Goal: Information Seeking & Learning: Learn about a topic

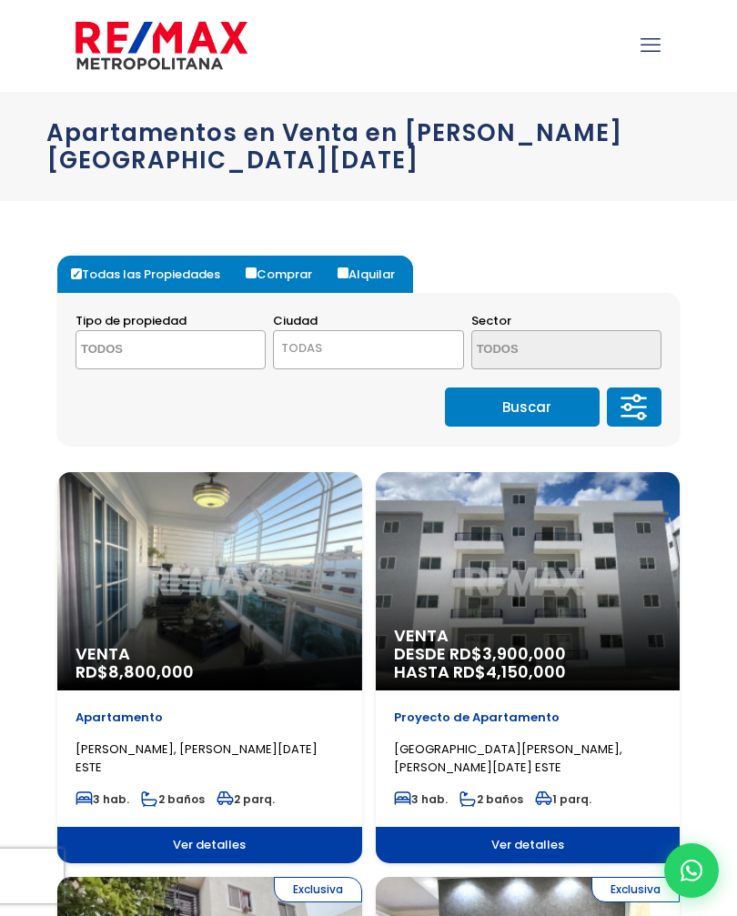
select select
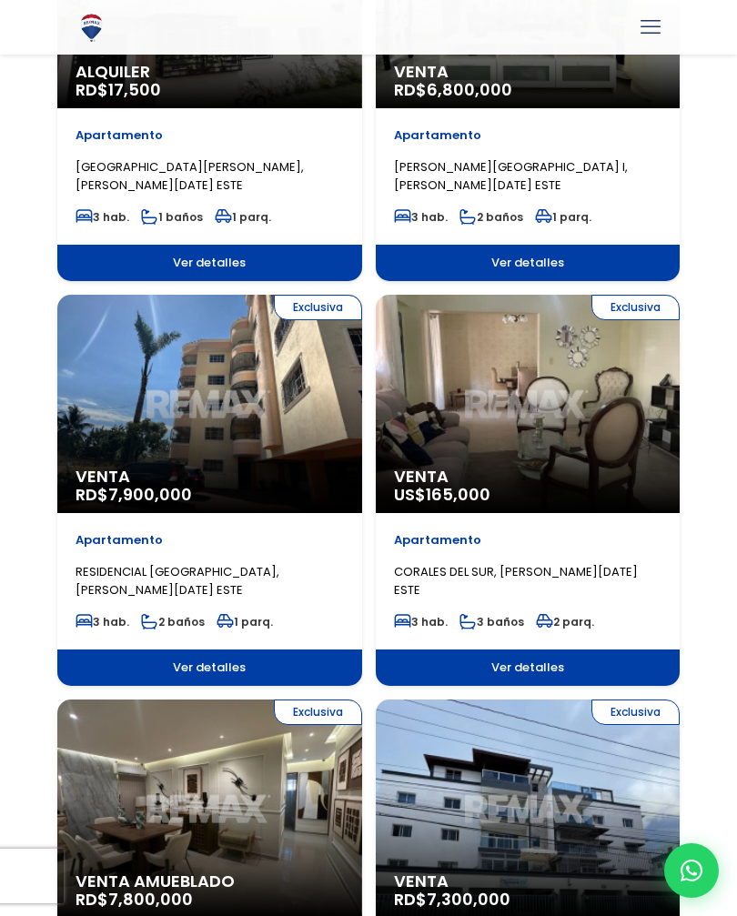
scroll to position [986, 0]
click at [530, 411] on div "Exclusiva Venta US$ 165,000" at bounding box center [528, 404] width 305 height 218
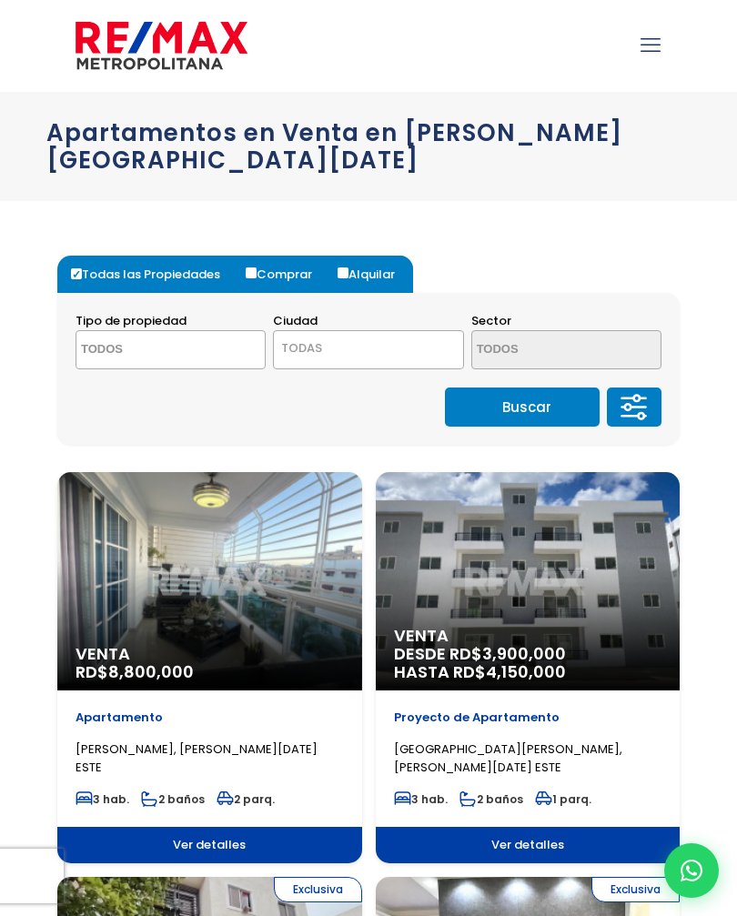
select select
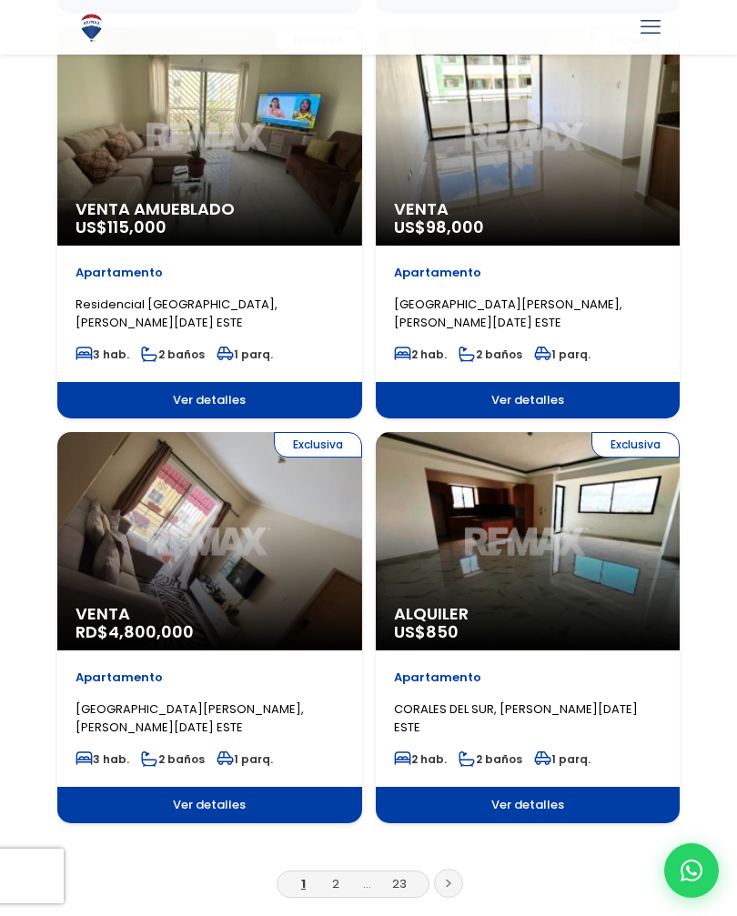
scroll to position [2875, 0]
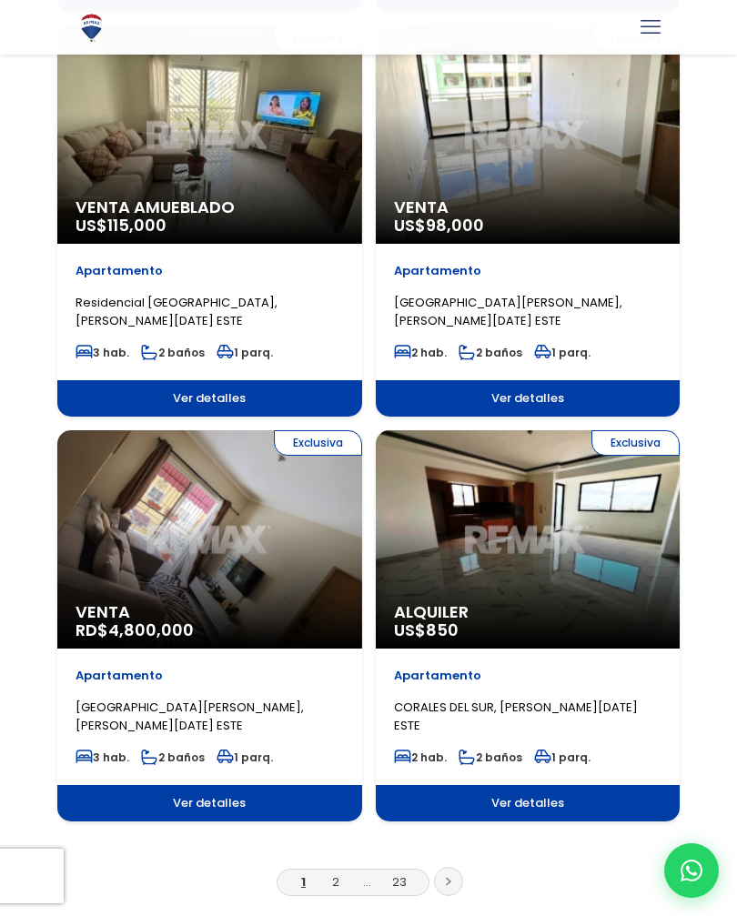
click at [333, 874] on link "2" at bounding box center [335, 882] width 7 height 17
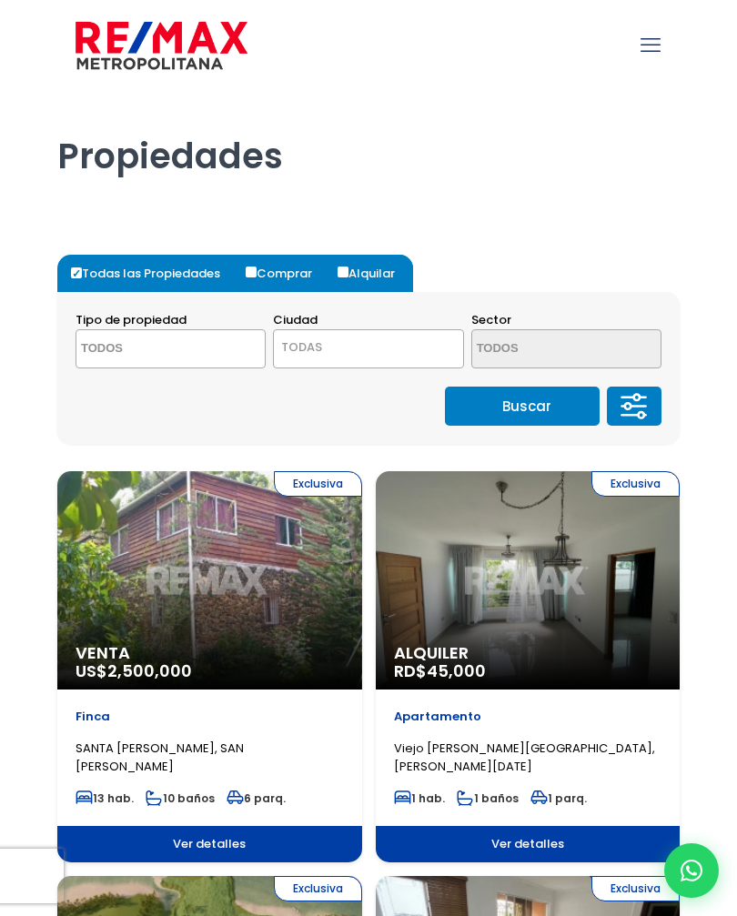
select select
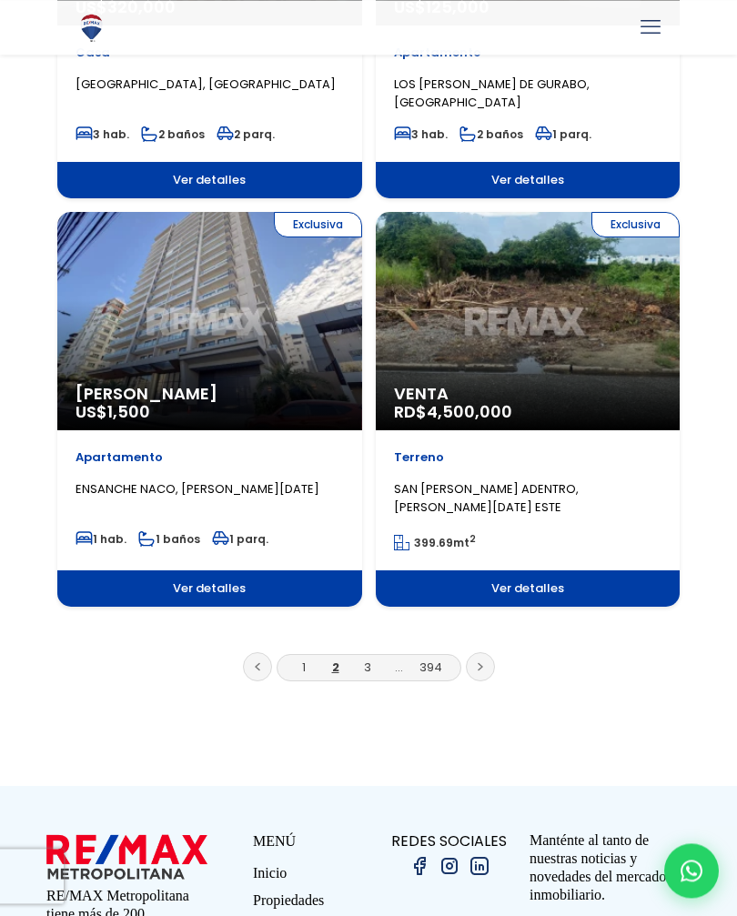
scroll to position [3104, 0]
click at [488, 660] on link at bounding box center [480, 666] width 29 height 29
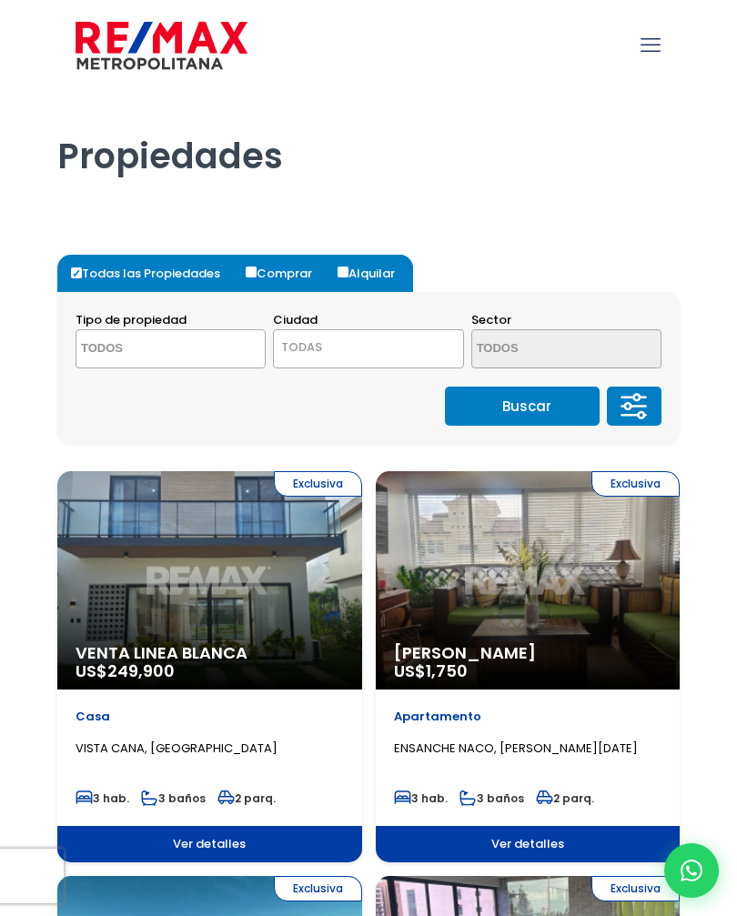
select select
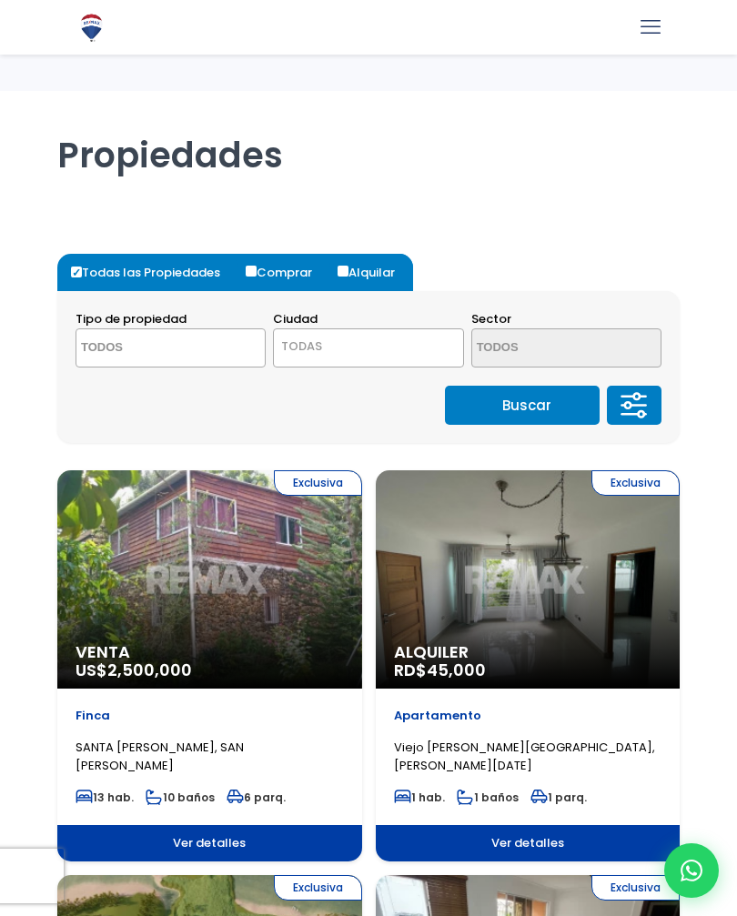
select select
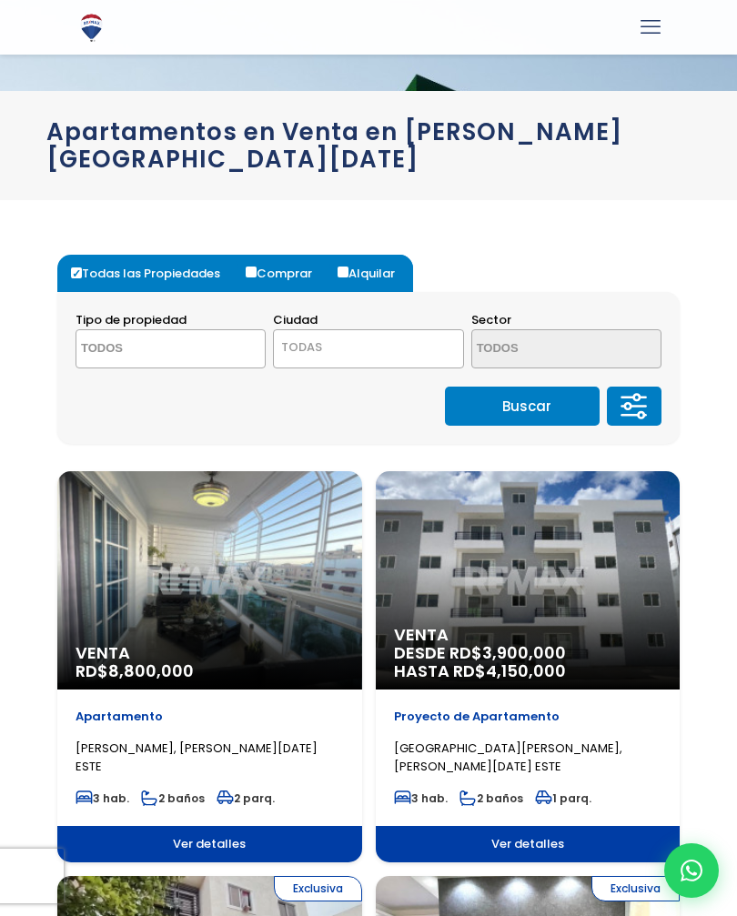
select select
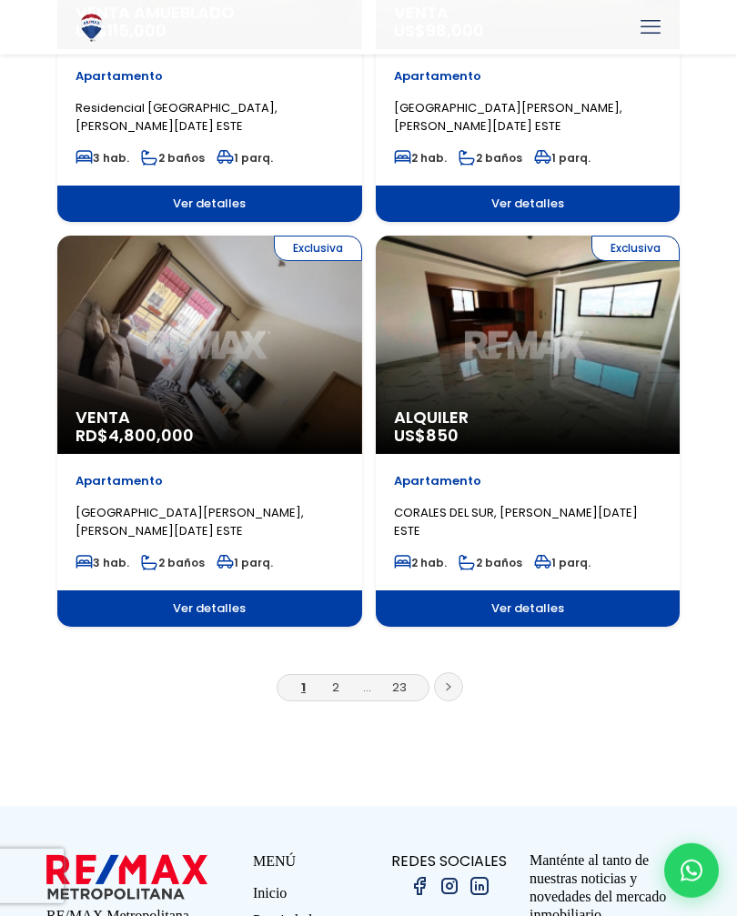
scroll to position [3070, 0]
click at [454, 672] on link at bounding box center [448, 686] width 29 height 29
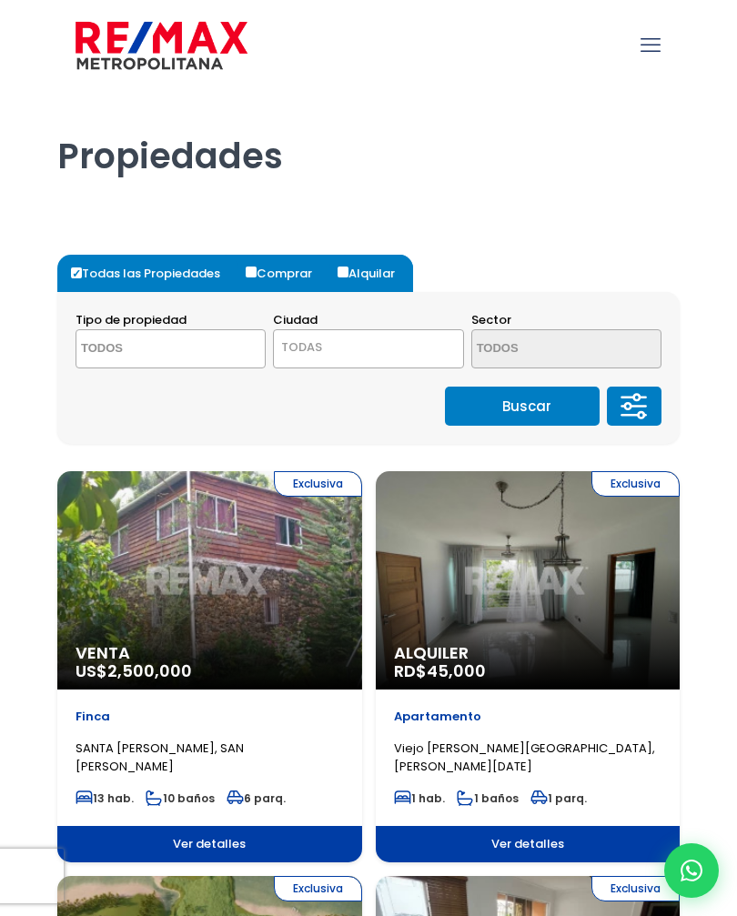
select select
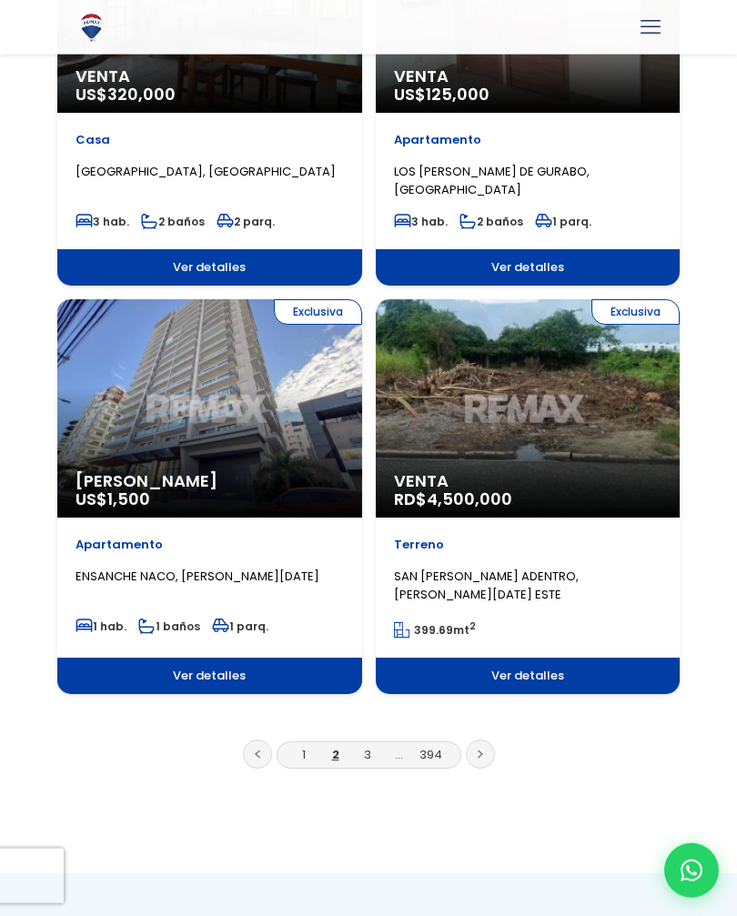
scroll to position [3017, 0]
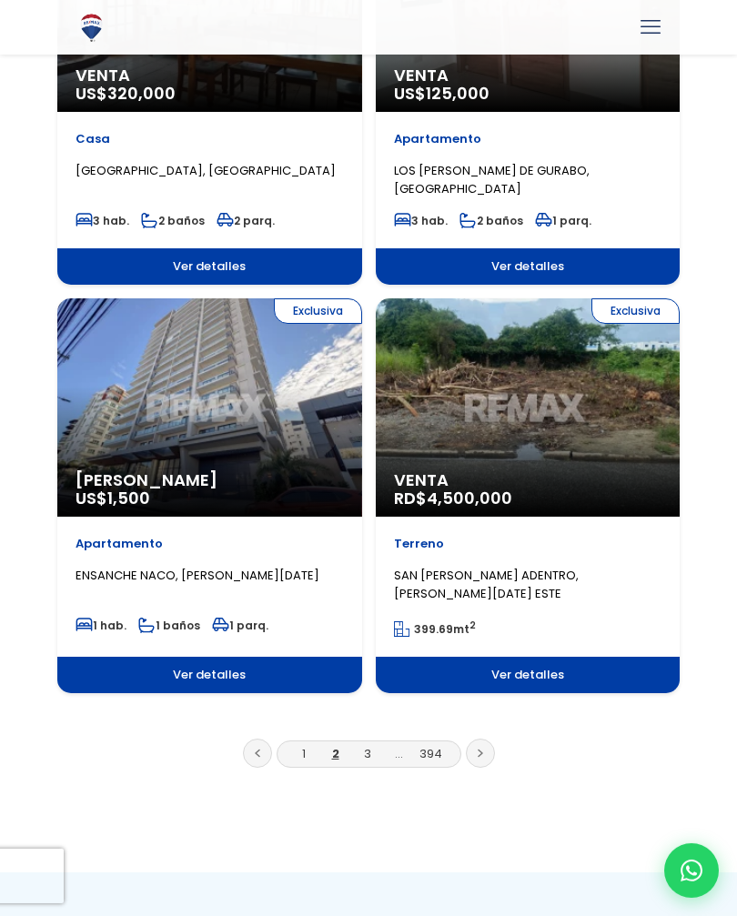
click at [367, 750] on link "3" at bounding box center [367, 753] width 7 height 17
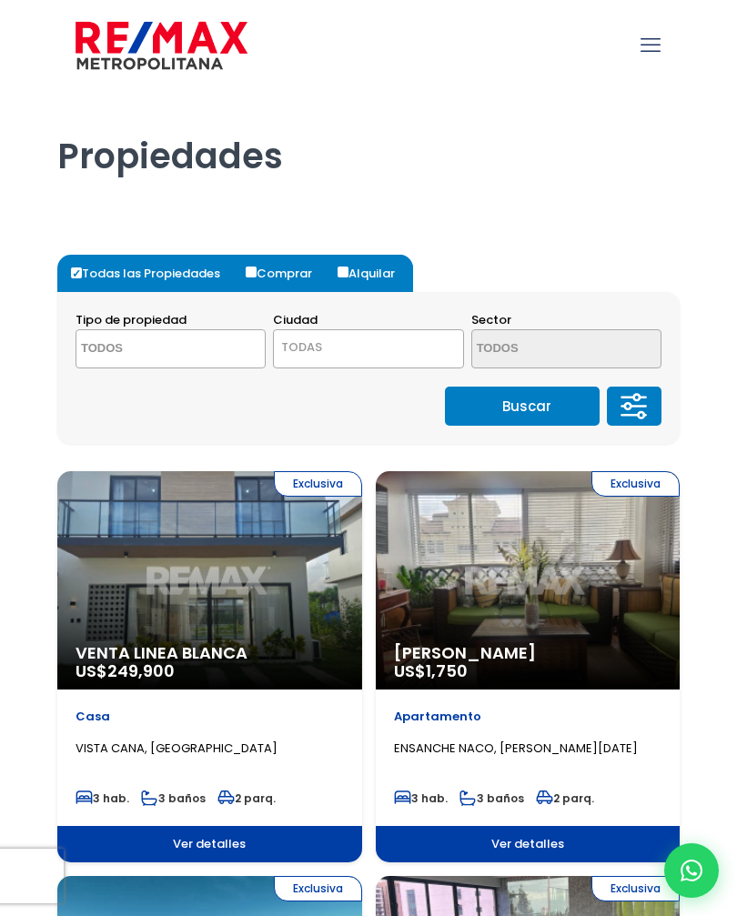
select select
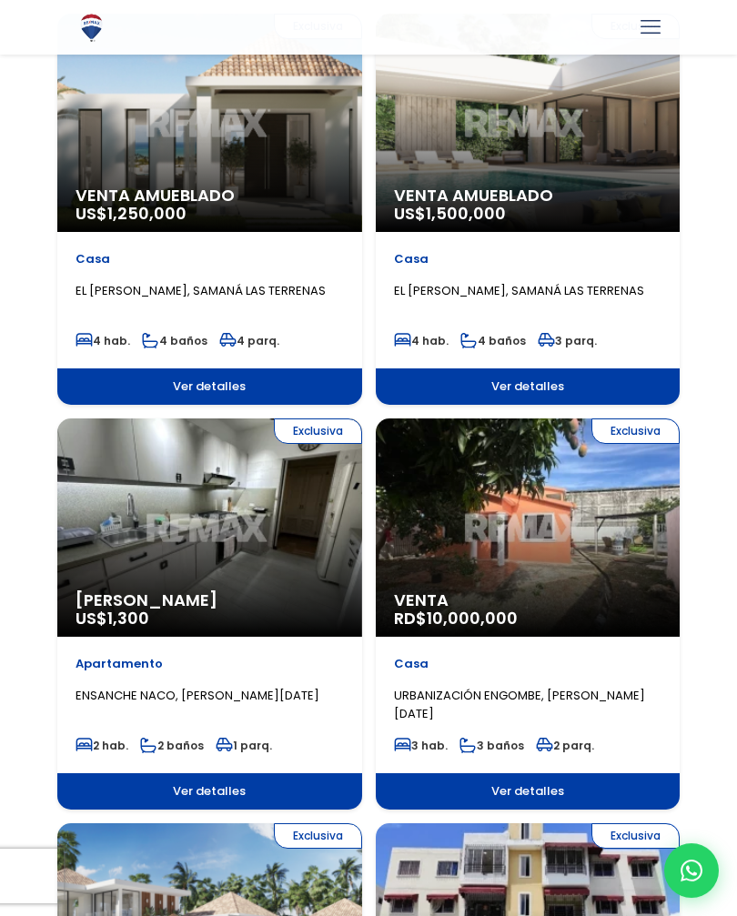
scroll to position [1668, 0]
